Goal: Communication & Community: Ask a question

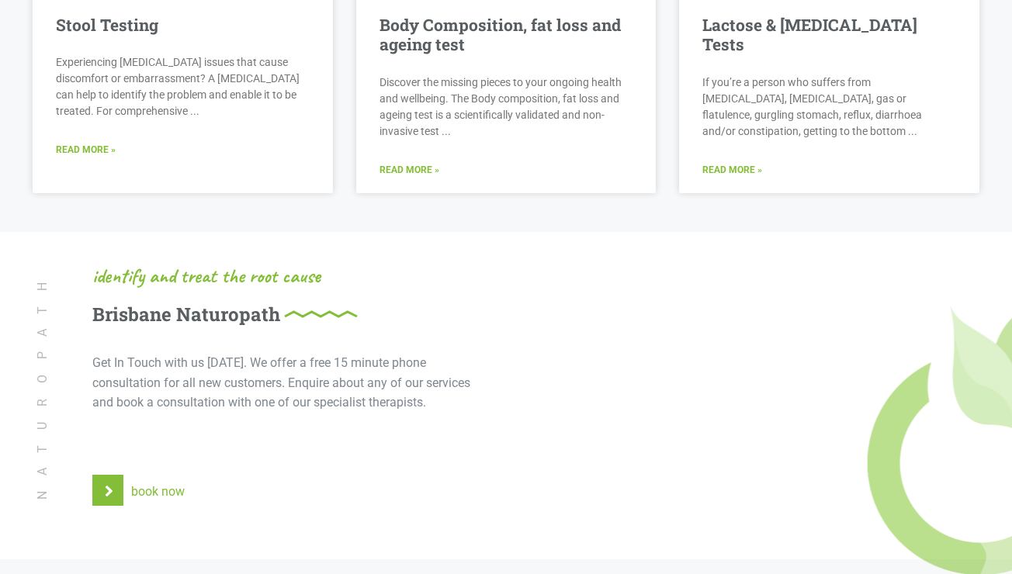
scroll to position [3586, 0]
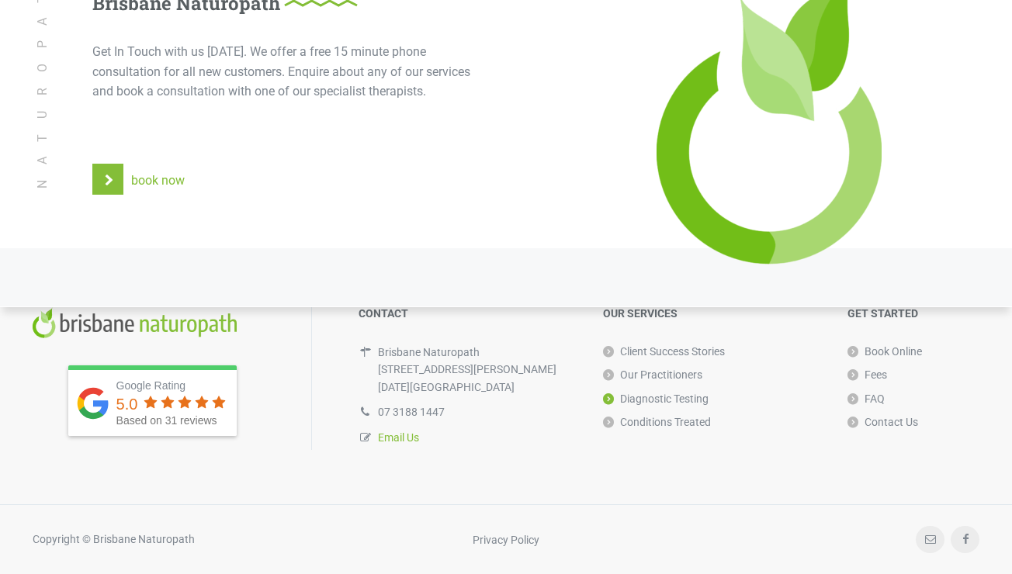
click at [404, 434] on link "Email Us" at bounding box center [398, 438] width 41 height 12
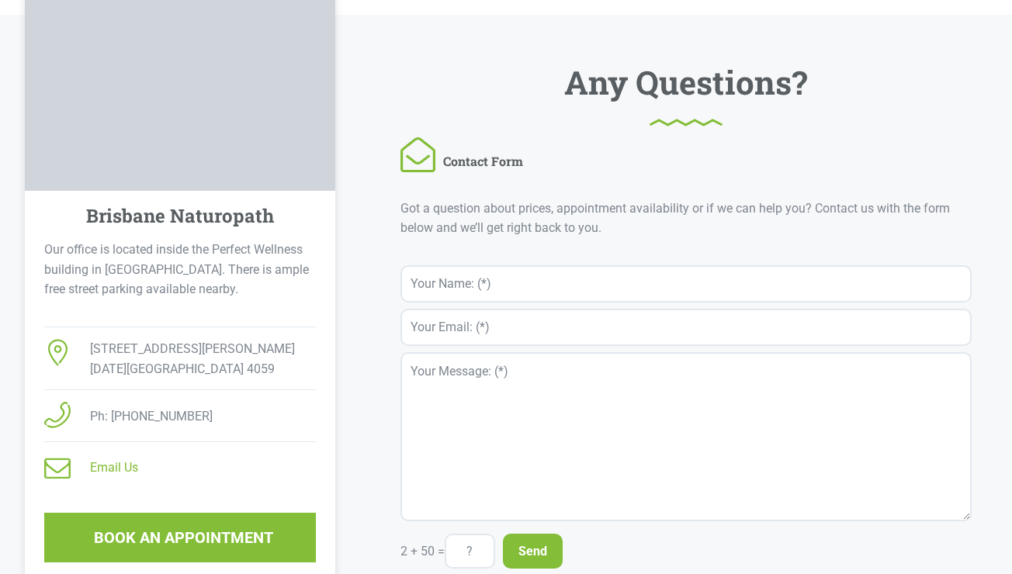
scroll to position [442, 0]
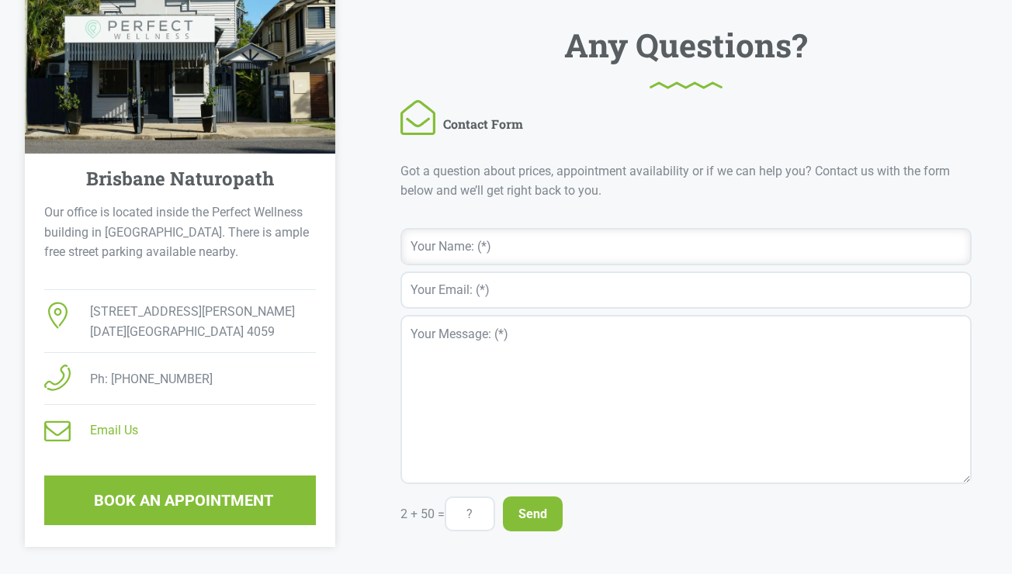
click at [491, 241] on input "text" at bounding box center [686, 246] width 571 height 37
type input "[PERSON_NAME]"
click at [430, 295] on input "email" at bounding box center [686, 290] width 571 height 37
type input "[PERSON_NAME][EMAIL_ADDRESS][DOMAIN_NAME]"
click at [483, 395] on textarea at bounding box center [686, 399] width 571 height 169
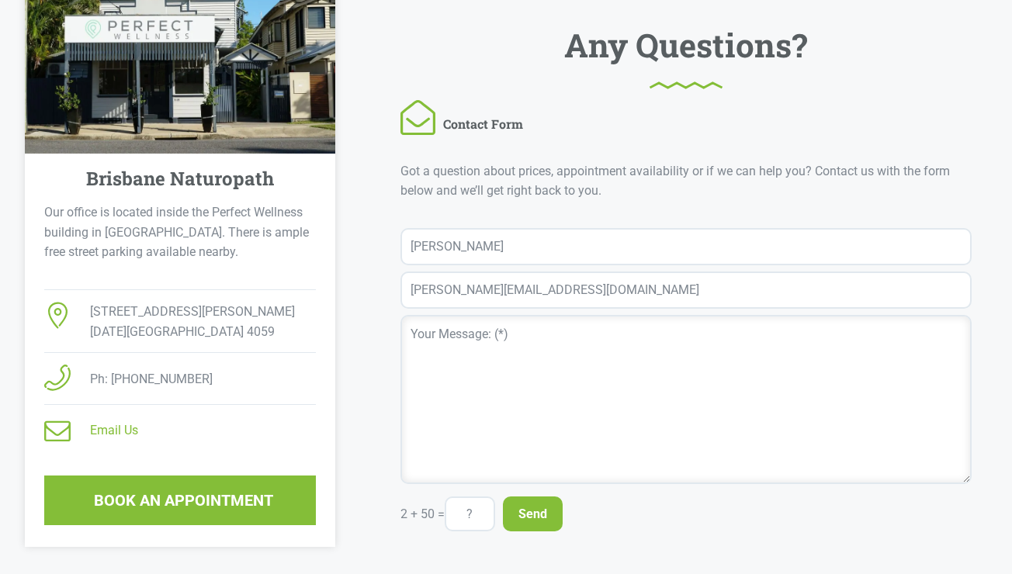
paste textarea "Dear [Clinic/Practitioner’s Name], I have a diagnosis of Myalgic Encephalomyeli…"
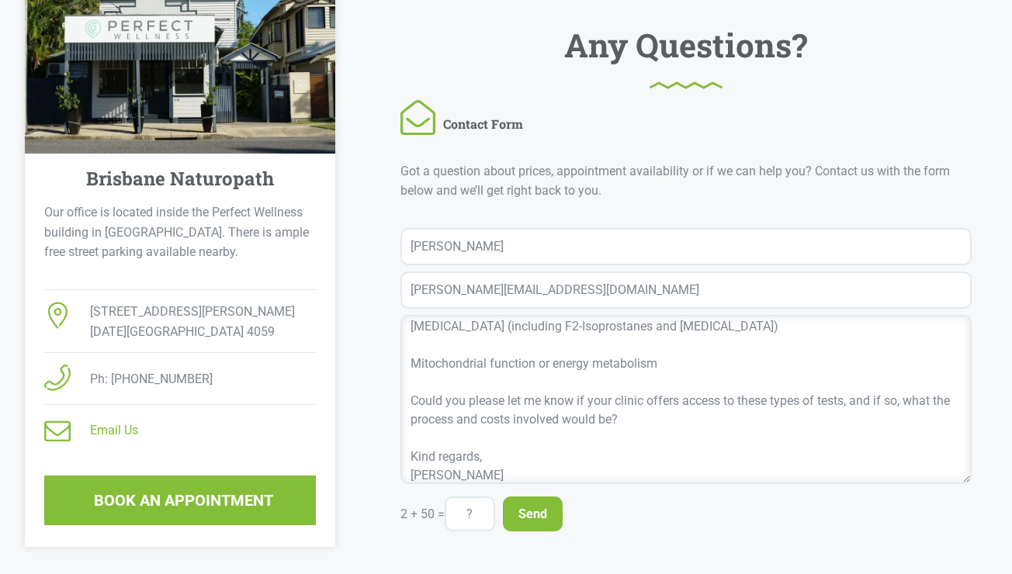
scroll to position [0, 0]
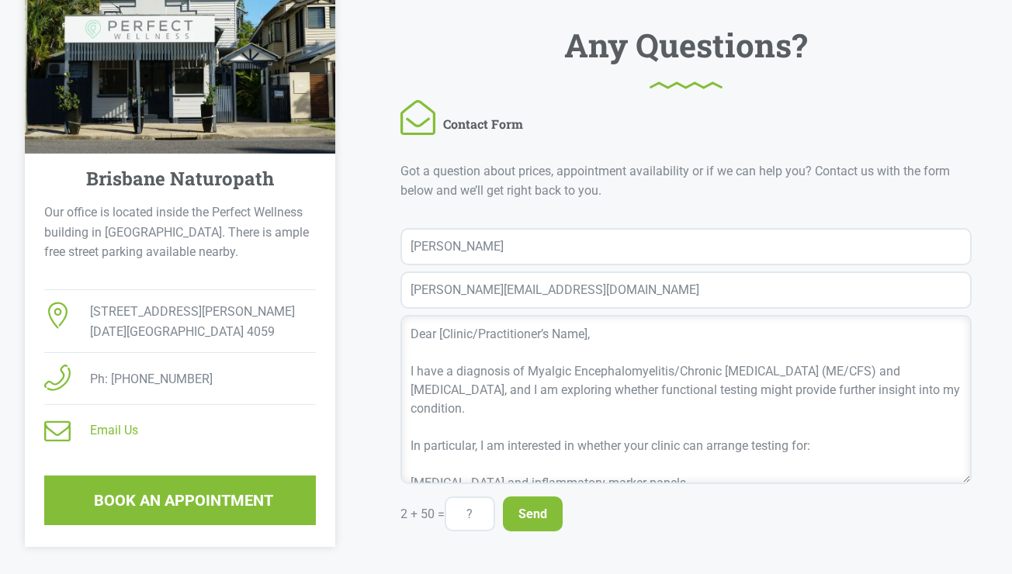
click at [435, 340] on textarea "Dear [Clinic/Practitioner’s Name], I have a diagnosis of Myalgic Encephalomyeli…" at bounding box center [686, 399] width 571 height 169
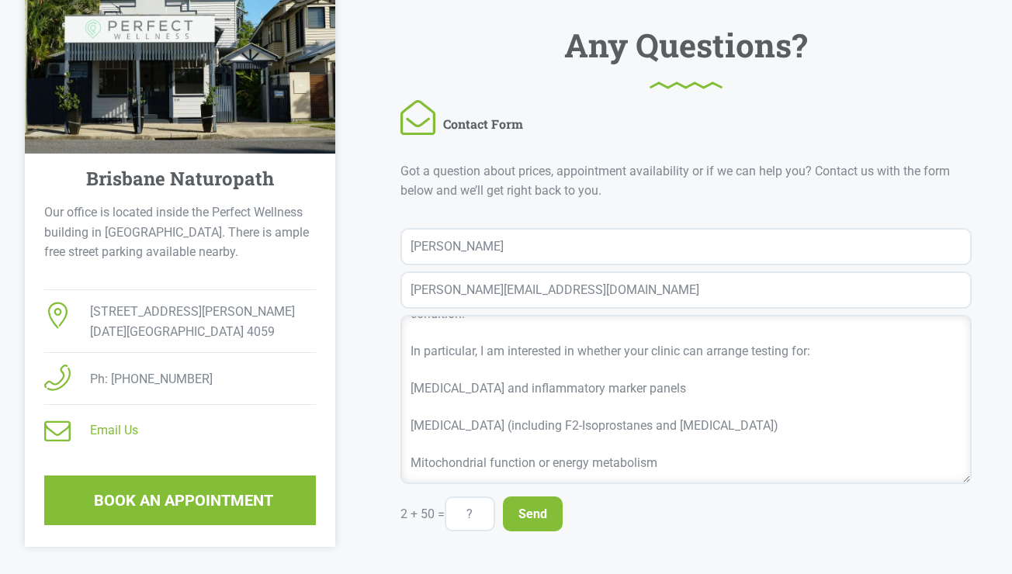
scroll to position [102, 0]
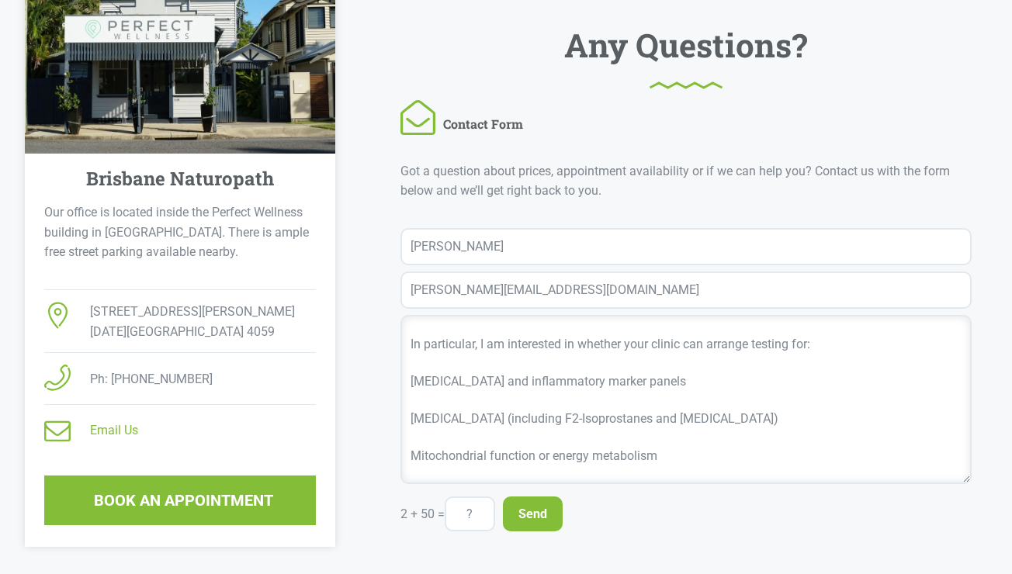
click at [522, 362] on textarea "Good morning, I have a diagnosis of Myalgic Encephalomyelitis/Chronic [MEDICAL_…" at bounding box center [686, 399] width 571 height 169
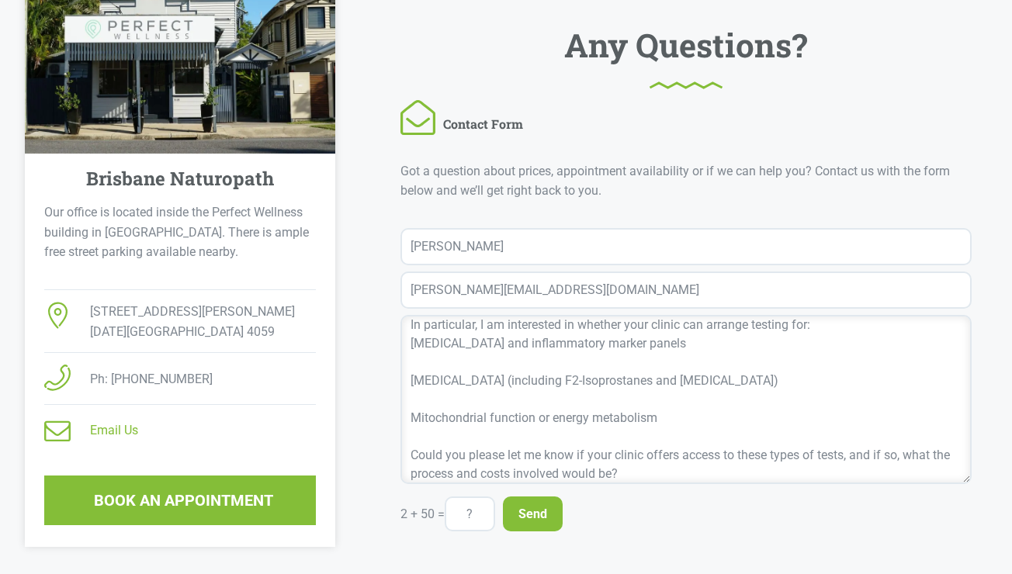
scroll to position [127, 0]
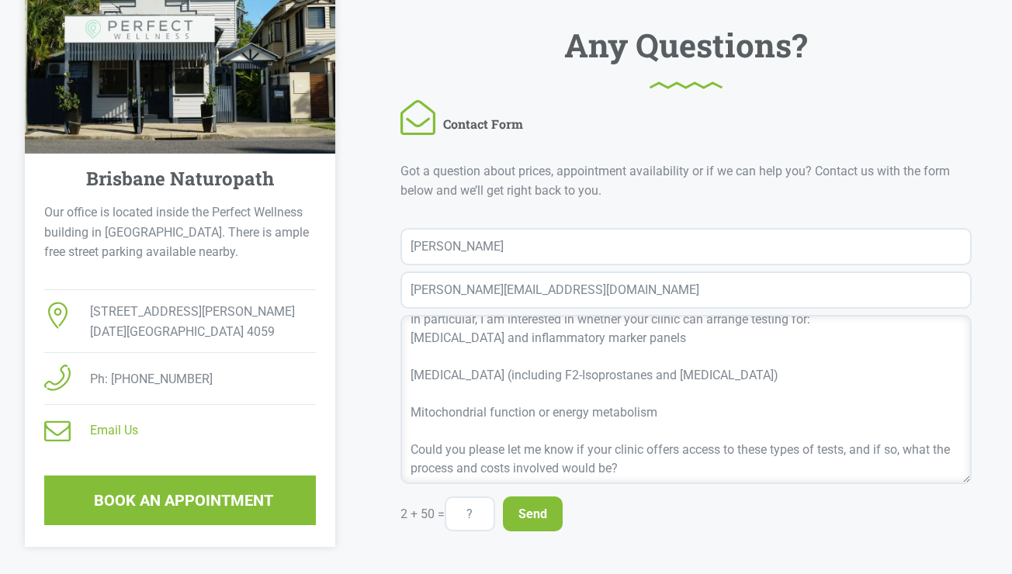
click at [506, 361] on textarea "Good morning, I have a diagnosis of Myalgic Encephalomyelitis/Chronic [MEDICAL_…" at bounding box center [686, 399] width 571 height 169
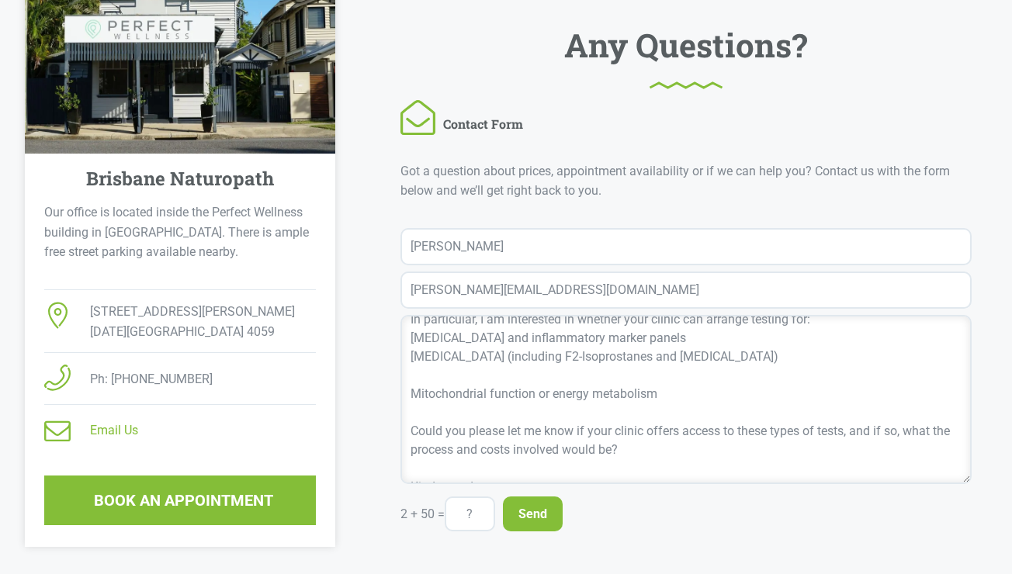
click at [508, 380] on textarea "Good morning, I have a diagnosis of Myalgic Encephalomyelitis/Chronic [MEDICAL_…" at bounding box center [686, 399] width 571 height 169
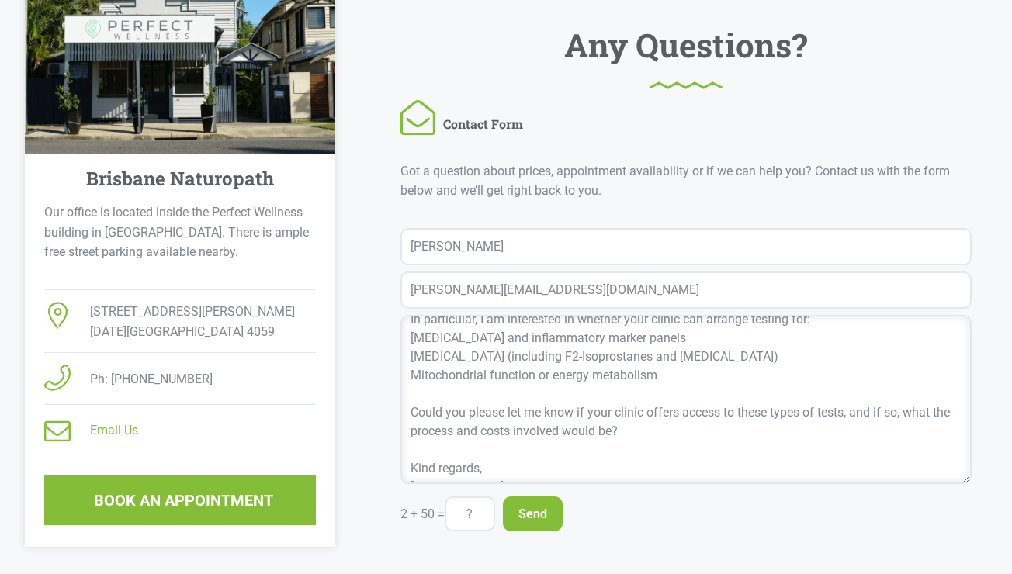
click at [727, 446] on textarea "Good morning, I have a diagnosis of Myalgic Encephalomyelitis/Chronic [MEDICAL_…" at bounding box center [686, 399] width 571 height 169
click at [717, 440] on textarea "Good morning, I have a diagnosis of Myalgic Encephalomyelitis/Chronic [MEDICAL_…" at bounding box center [686, 399] width 571 height 169
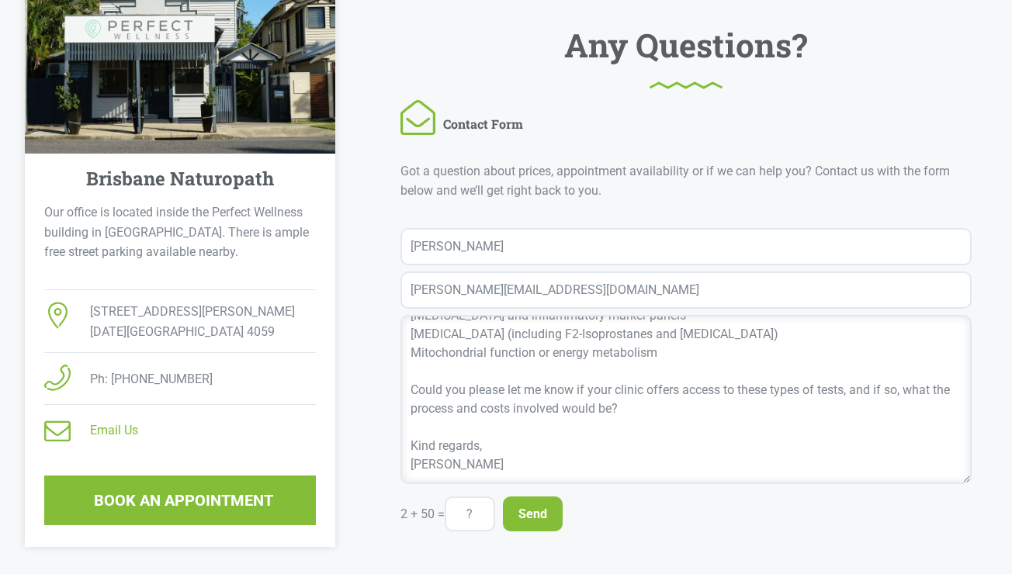
type textarea "Good morning, I have a diagnosis of Myalgic Encephalomyelitis/Chronic [MEDICAL_…"
click at [460, 515] on input "text" at bounding box center [470, 514] width 50 height 35
type input "52"
click at [534, 520] on input "Send" at bounding box center [533, 514] width 60 height 35
click at [649, 435] on textarea "Good morning, I have a diagnosis of Myalgic Encephalomyelitis/Chronic [MEDICAL_…" at bounding box center [686, 399] width 571 height 169
